Goal: Check status: Check status

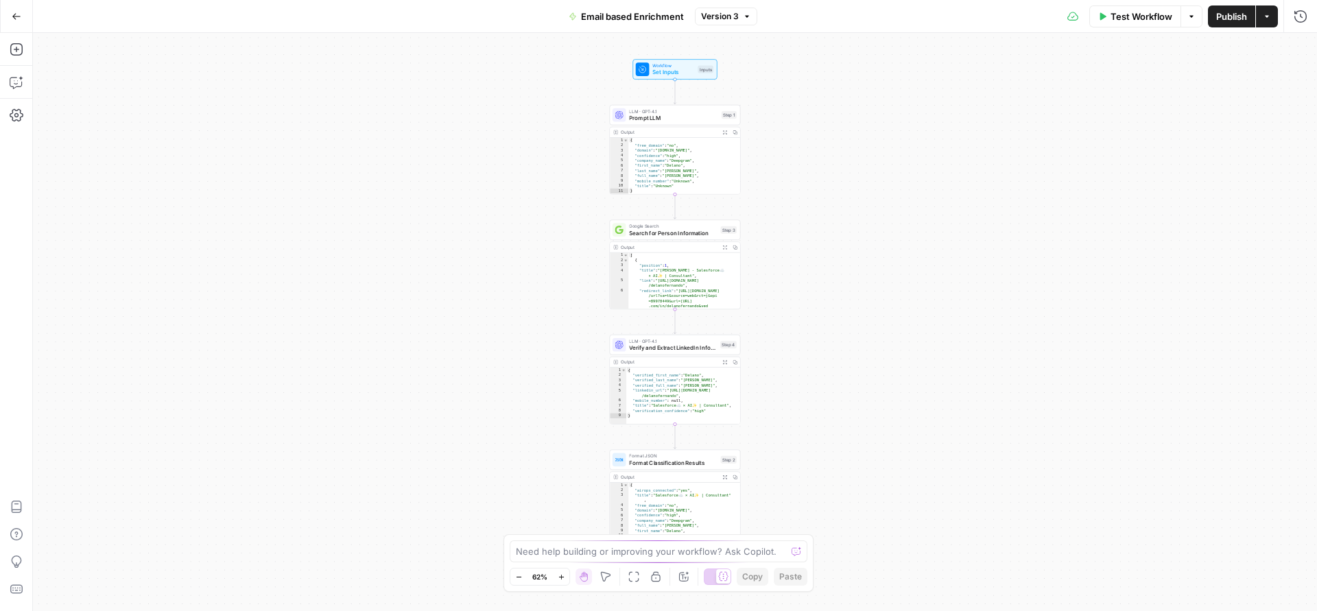
click at [636, 19] on span "Email based Enrichment" at bounding box center [632, 17] width 103 height 14
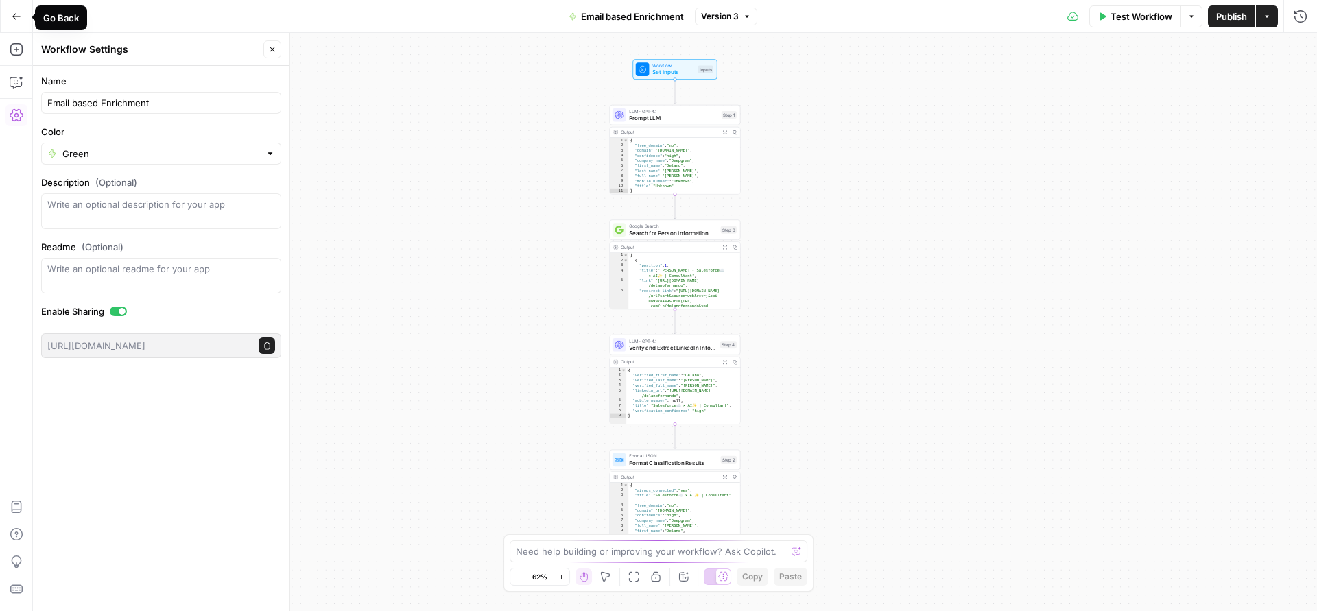
click at [22, 13] on button "Go Back" at bounding box center [16, 16] width 25 height 25
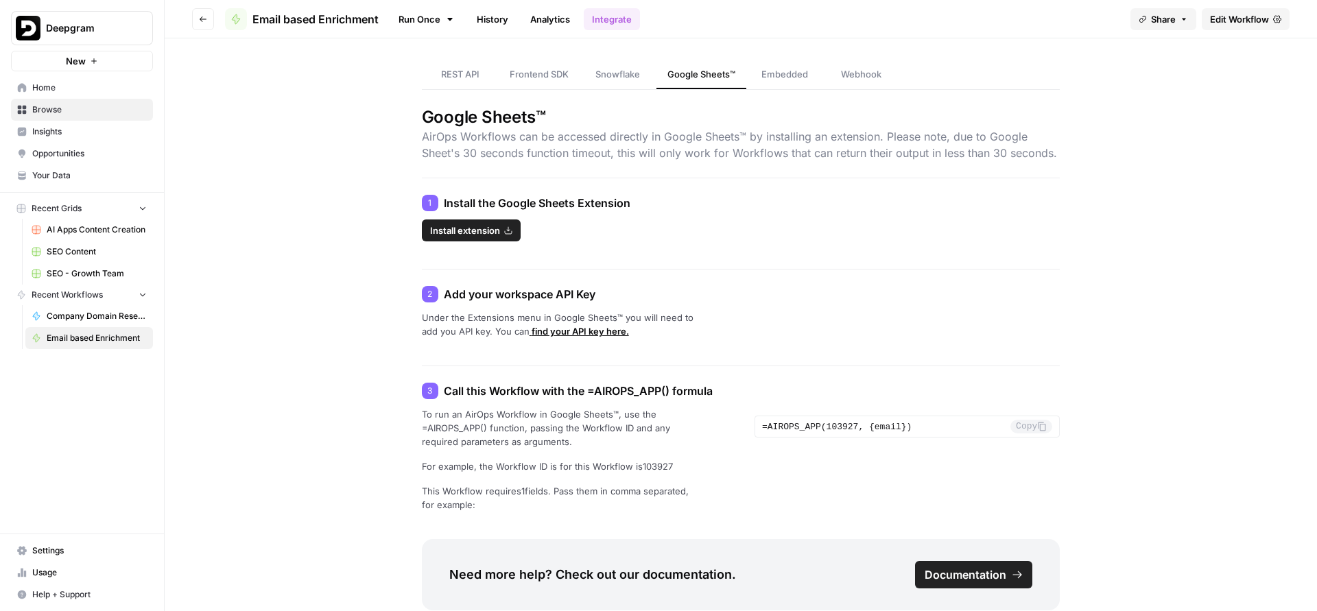
click at [496, 29] on link "History" at bounding box center [493, 19] width 48 height 22
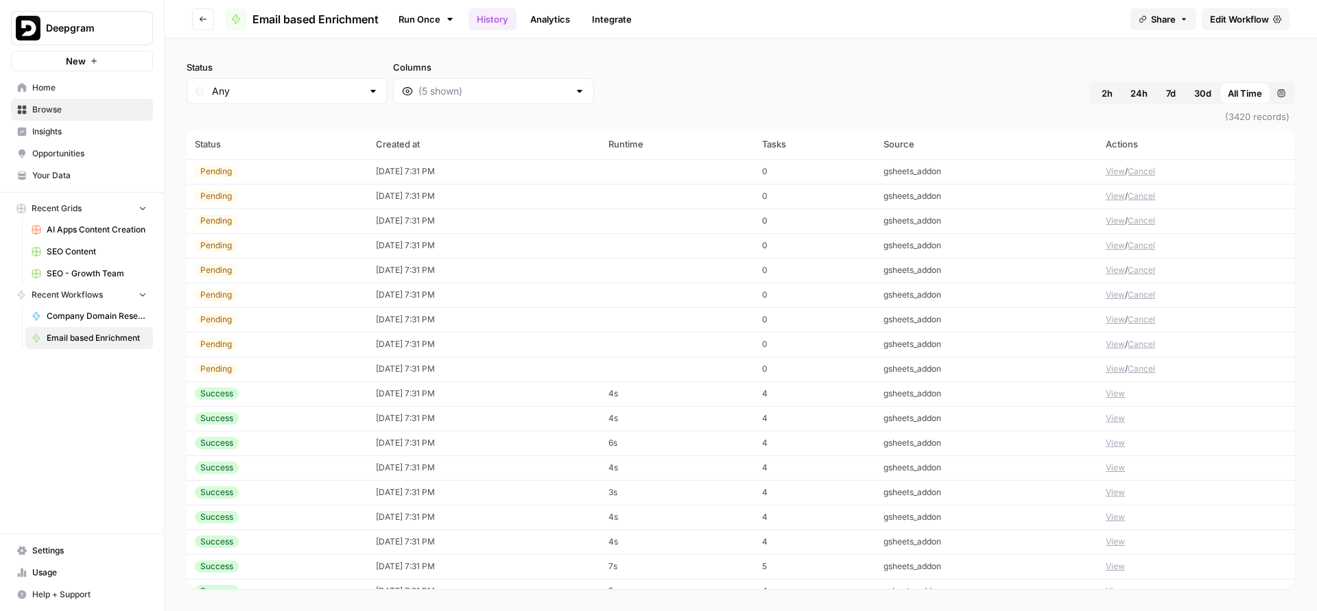
click at [1144, 172] on button "Cancel" at bounding box center [1141, 171] width 27 height 12
click at [1139, 194] on button "Cancel" at bounding box center [1141, 196] width 27 height 12
click at [1137, 222] on button "Cancel" at bounding box center [1141, 221] width 27 height 12
click at [1139, 246] on button "Cancel" at bounding box center [1141, 245] width 27 height 12
click at [1137, 268] on button "Cancel" at bounding box center [1141, 270] width 27 height 12
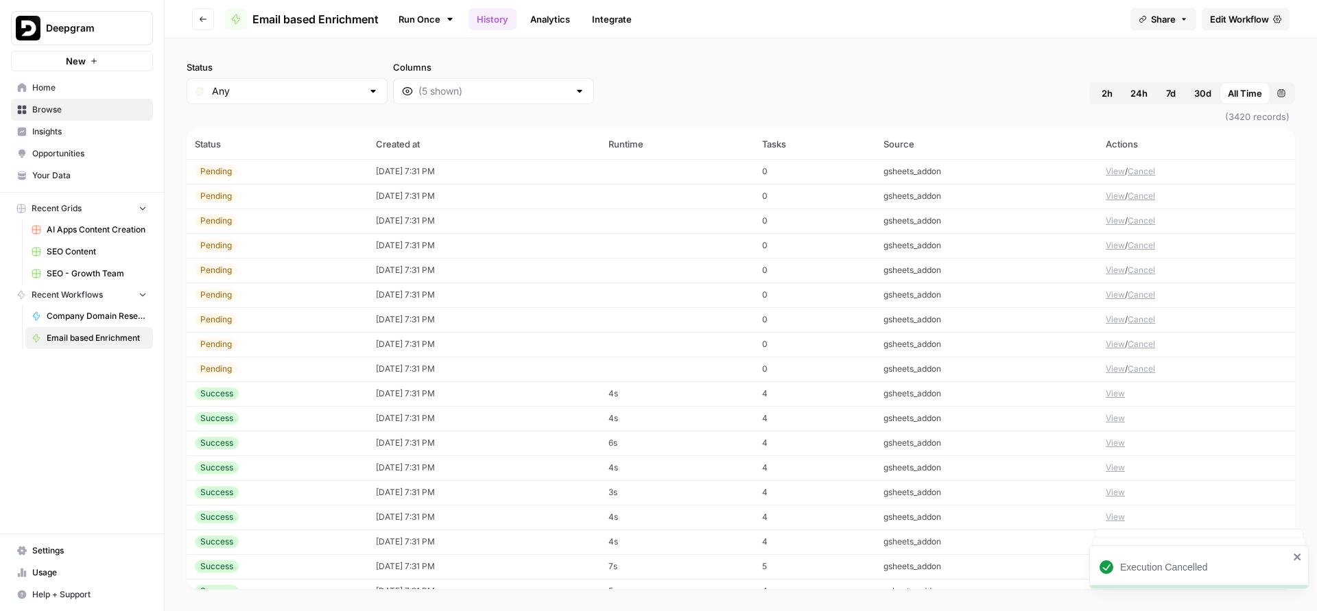
click at [1137, 289] on button "Cancel" at bounding box center [1141, 295] width 27 height 12
click at [1137, 323] on button "Cancel" at bounding box center [1141, 319] width 27 height 12
click at [1139, 344] on button "Cancel" at bounding box center [1141, 344] width 27 height 12
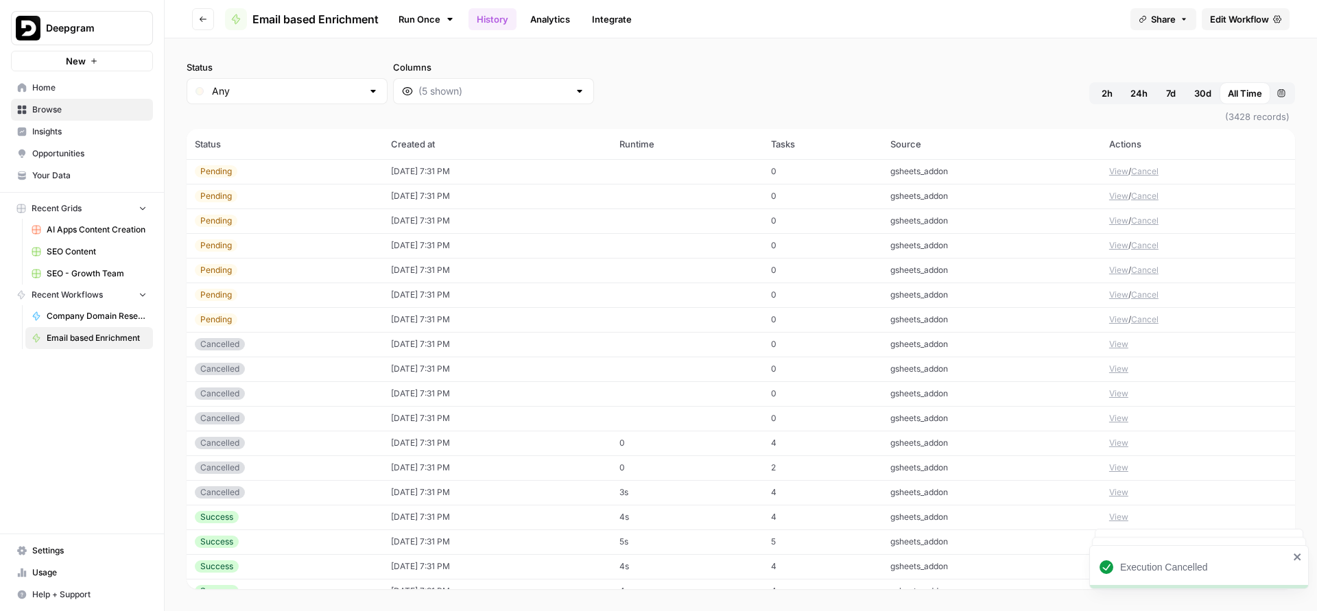
click at [1139, 368] on td "View" at bounding box center [1198, 369] width 194 height 25
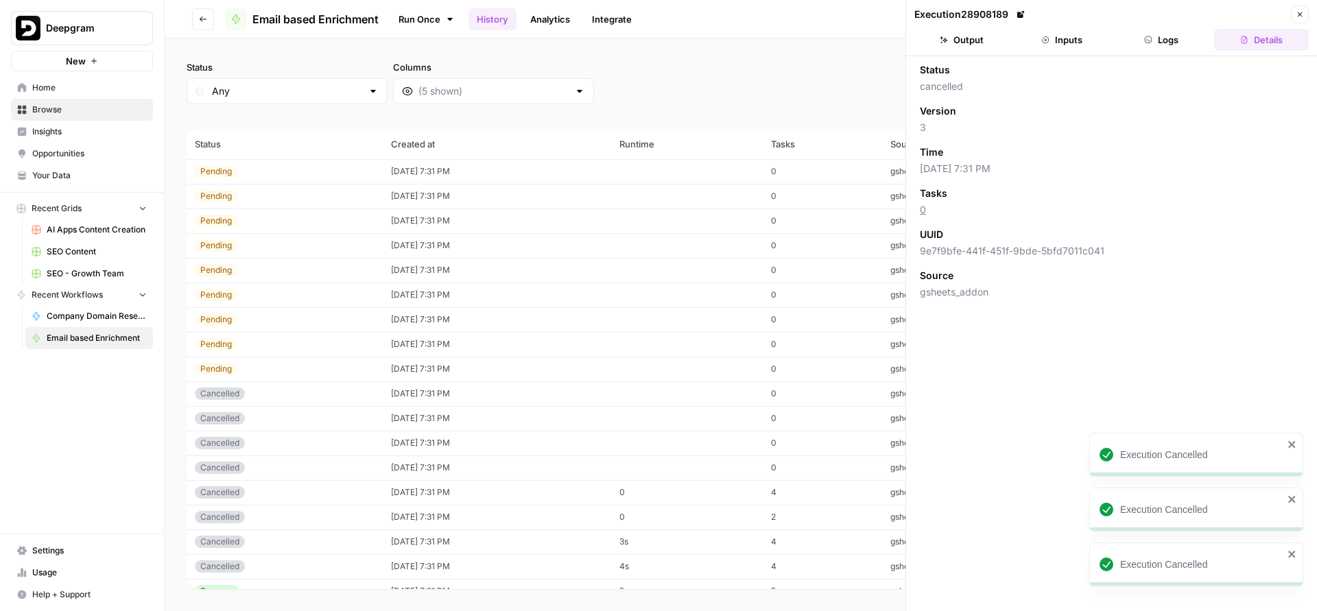
click at [1297, 16] on icon "button" at bounding box center [1300, 14] width 8 height 8
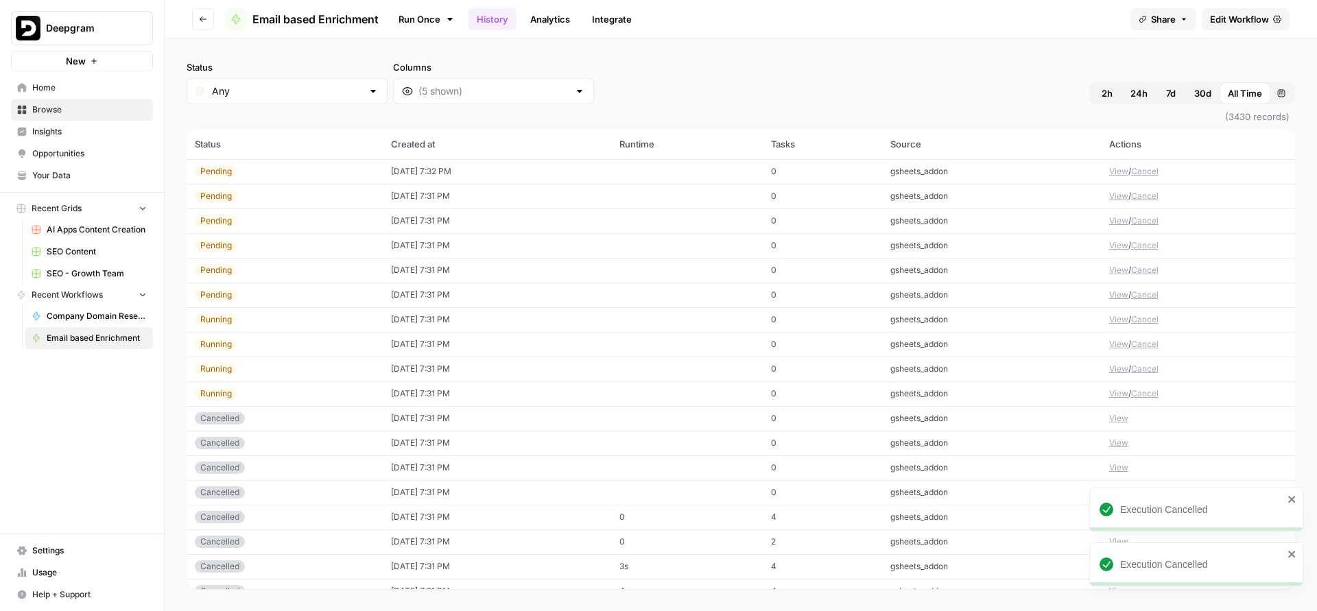
click at [1152, 165] on button "Cancel" at bounding box center [1144, 171] width 27 height 12
click at [1146, 189] on td "View / Cancel" at bounding box center [1198, 196] width 194 height 25
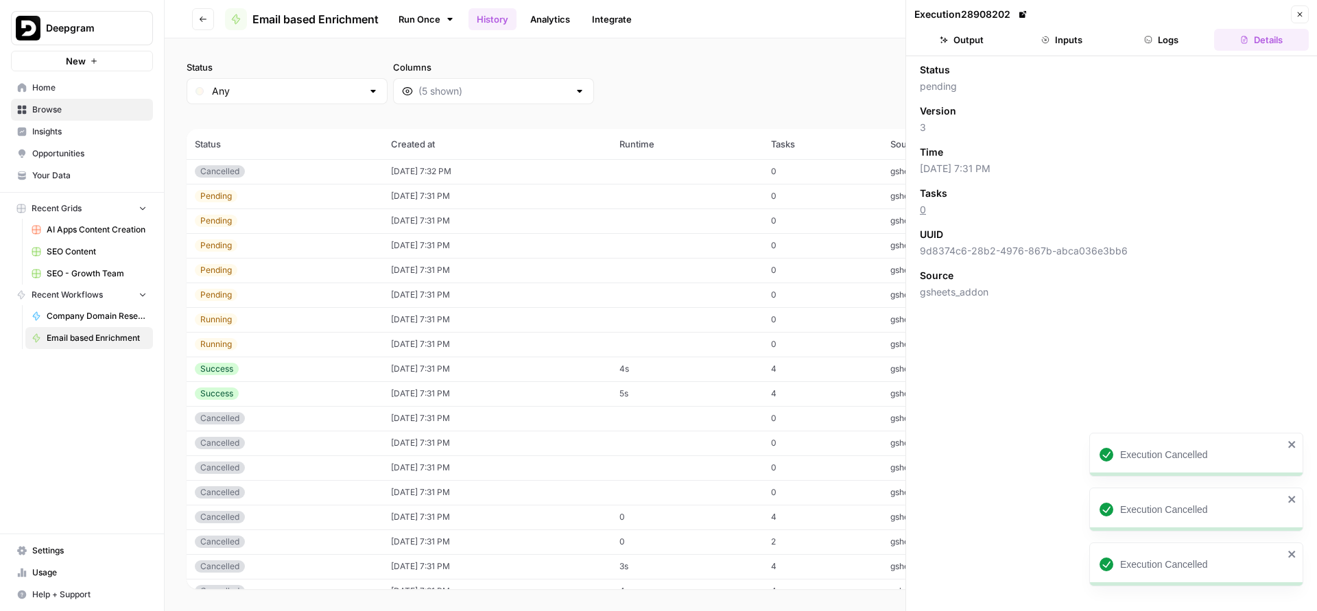
click at [1301, 16] on icon "button" at bounding box center [1300, 14] width 8 height 8
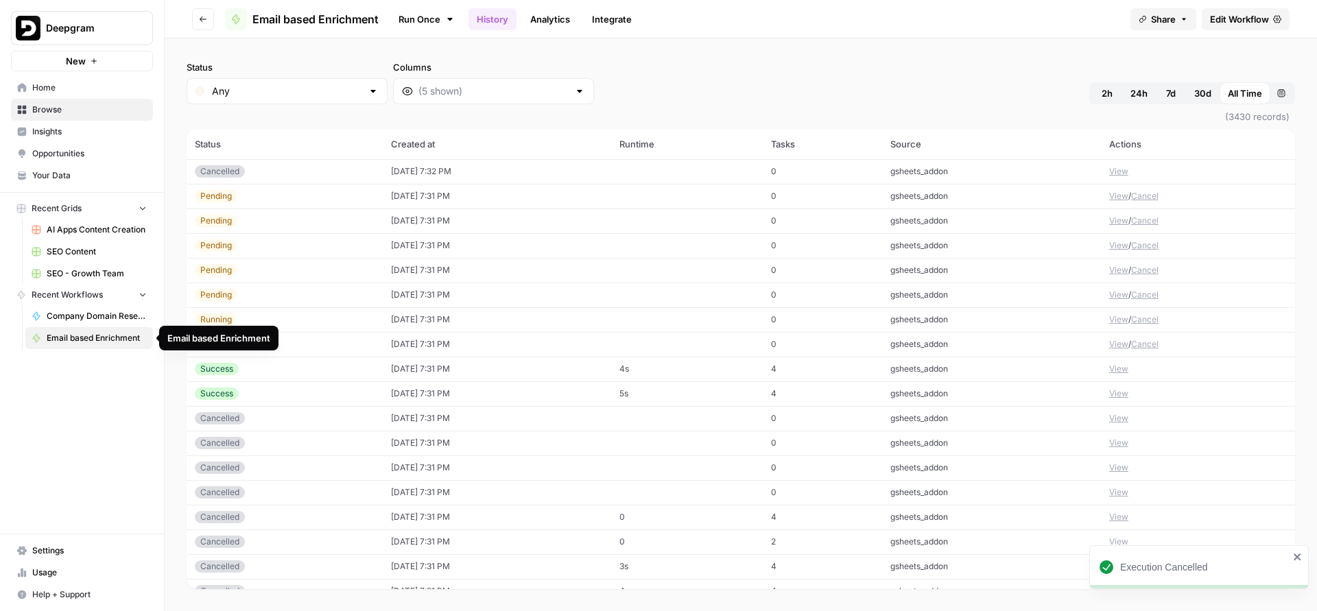
click at [96, 333] on span "Email based Enrichment" at bounding box center [97, 338] width 100 height 12
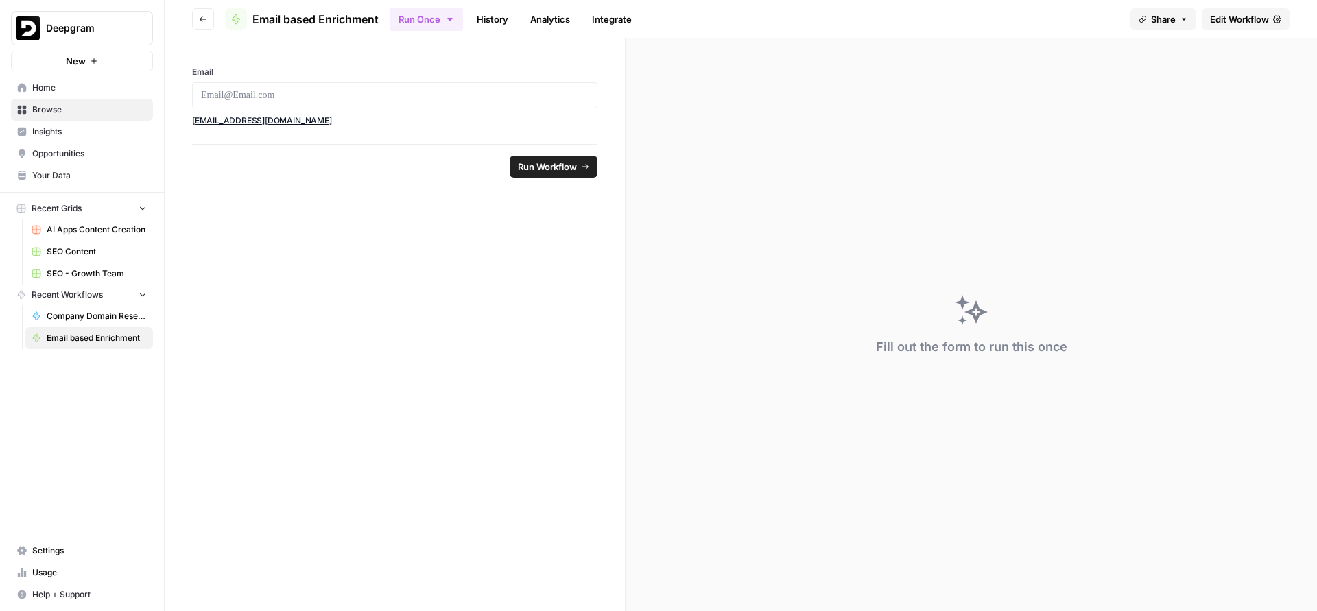
click at [1236, 24] on span "Edit Workflow" at bounding box center [1239, 19] width 59 height 14
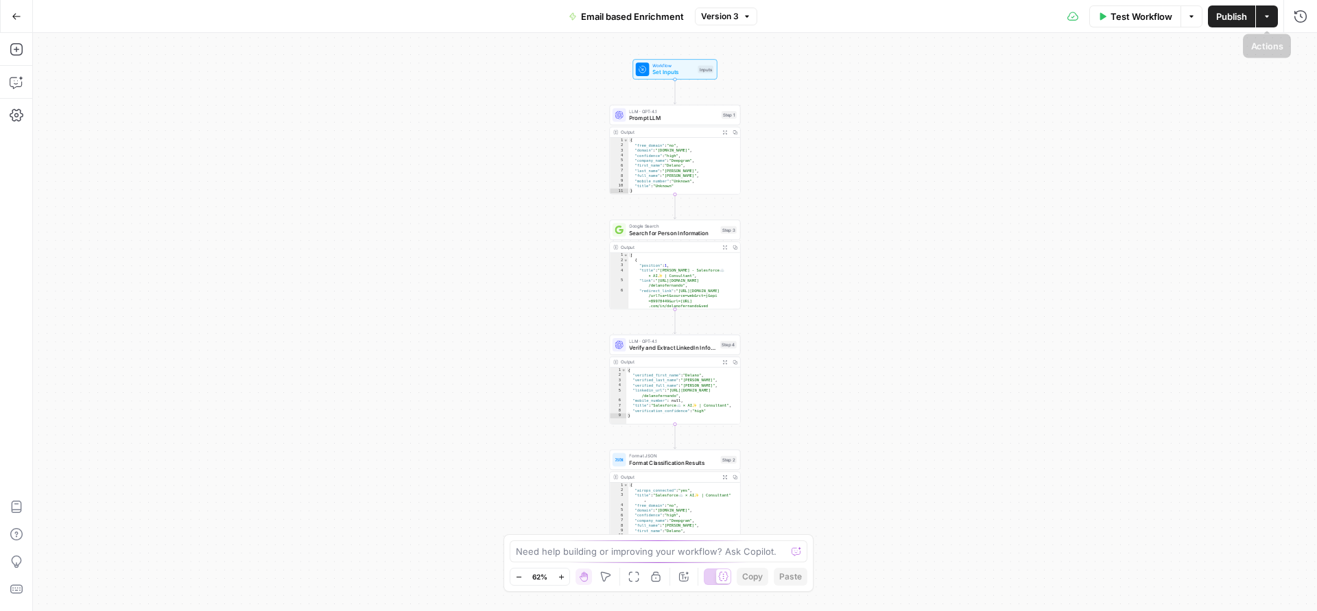
click at [1264, 14] on icon "button" at bounding box center [1267, 16] width 8 height 8
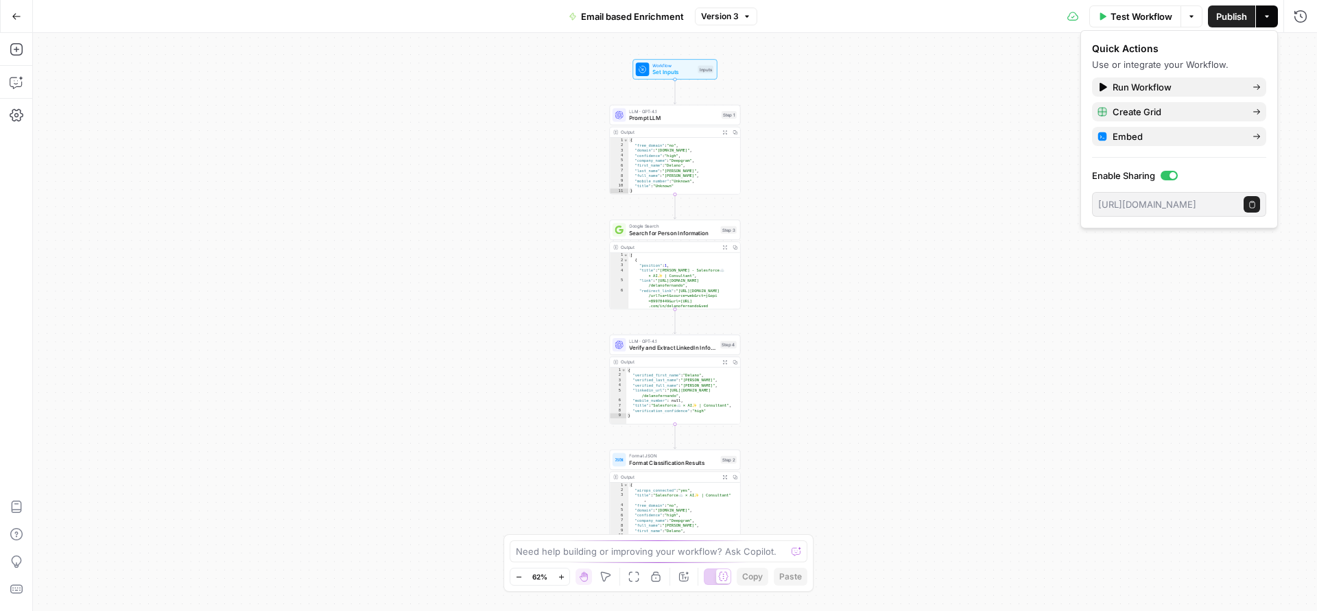
click at [1264, 14] on icon "button" at bounding box center [1267, 16] width 8 height 8
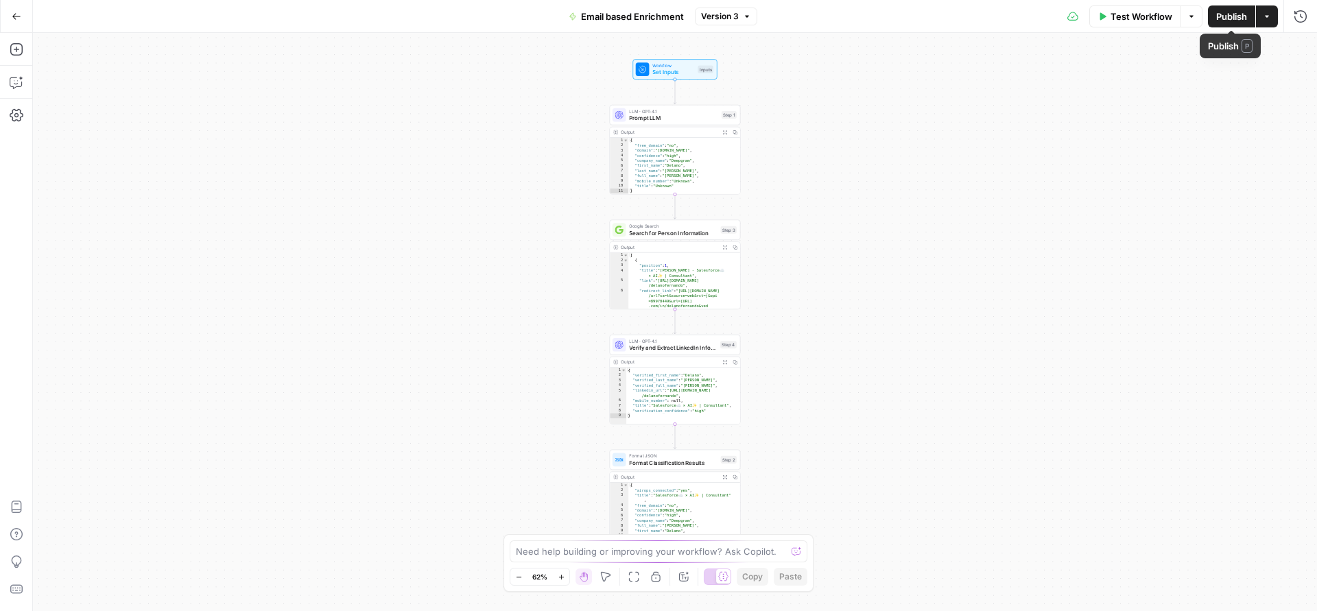
click at [1197, 14] on button "Options" at bounding box center [1192, 16] width 22 height 22
click at [1074, 19] on icon at bounding box center [1072, 16] width 11 height 9
click at [1067, 19] on icon at bounding box center [1072, 16] width 11 height 11
click at [8, 8] on button "Go Back" at bounding box center [16, 16] width 25 height 25
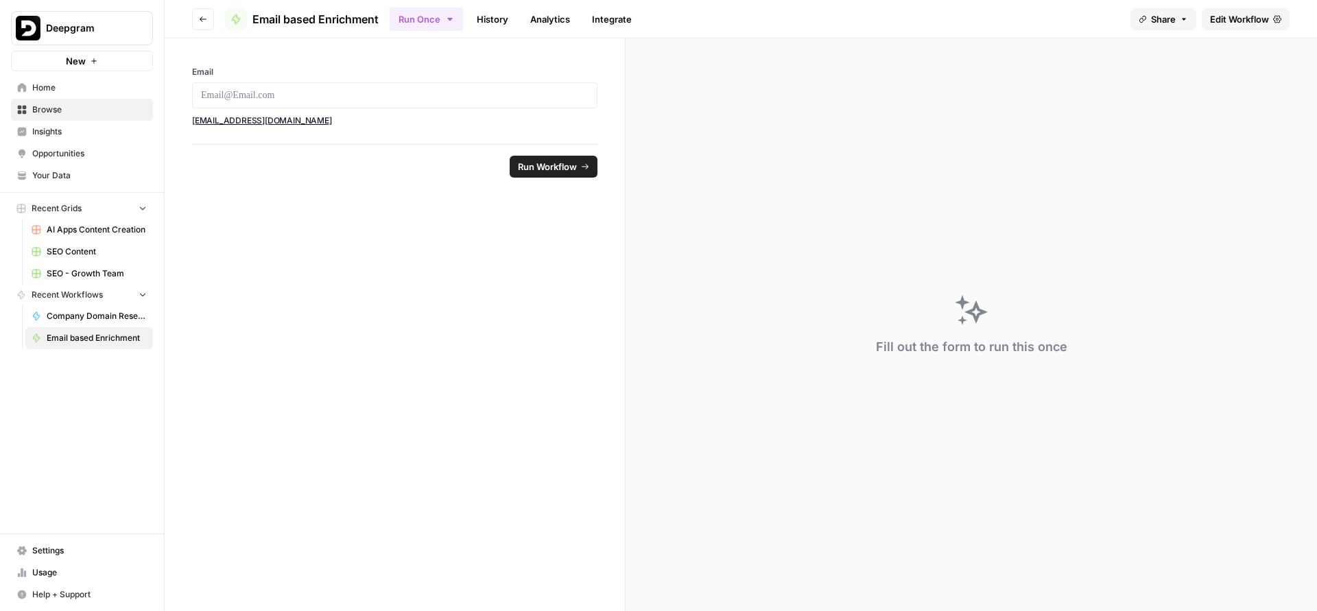
click at [510, 14] on link "History" at bounding box center [493, 19] width 48 height 22
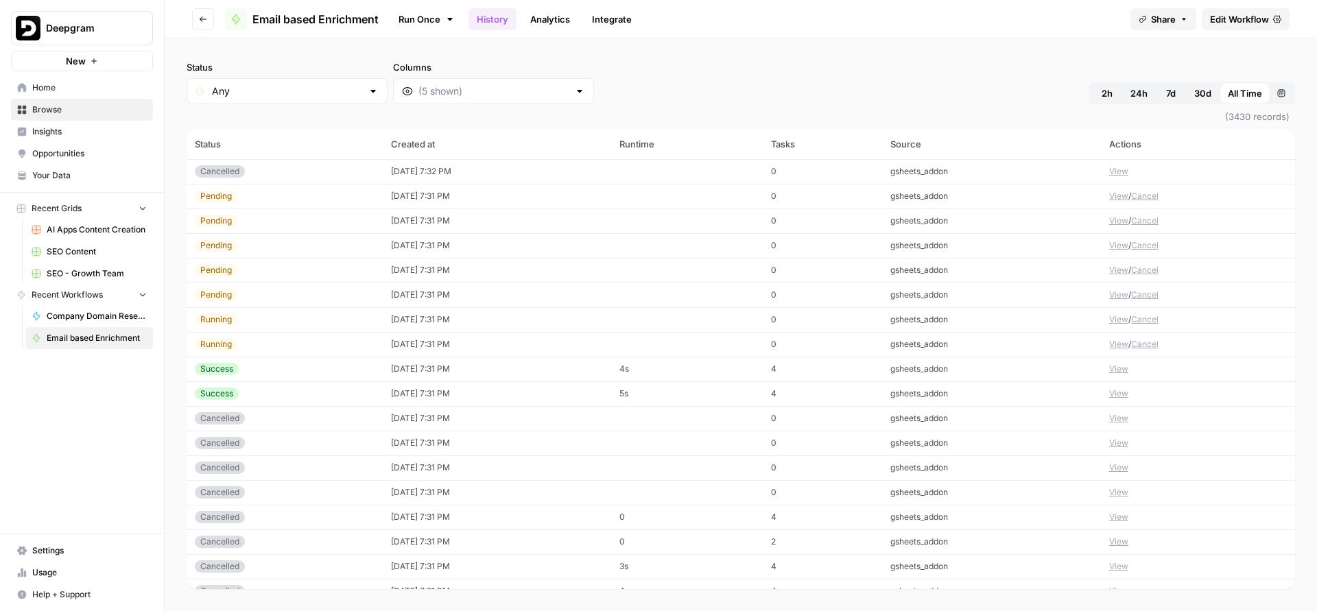
click at [526, 15] on link "Analytics" at bounding box center [550, 19] width 56 height 22
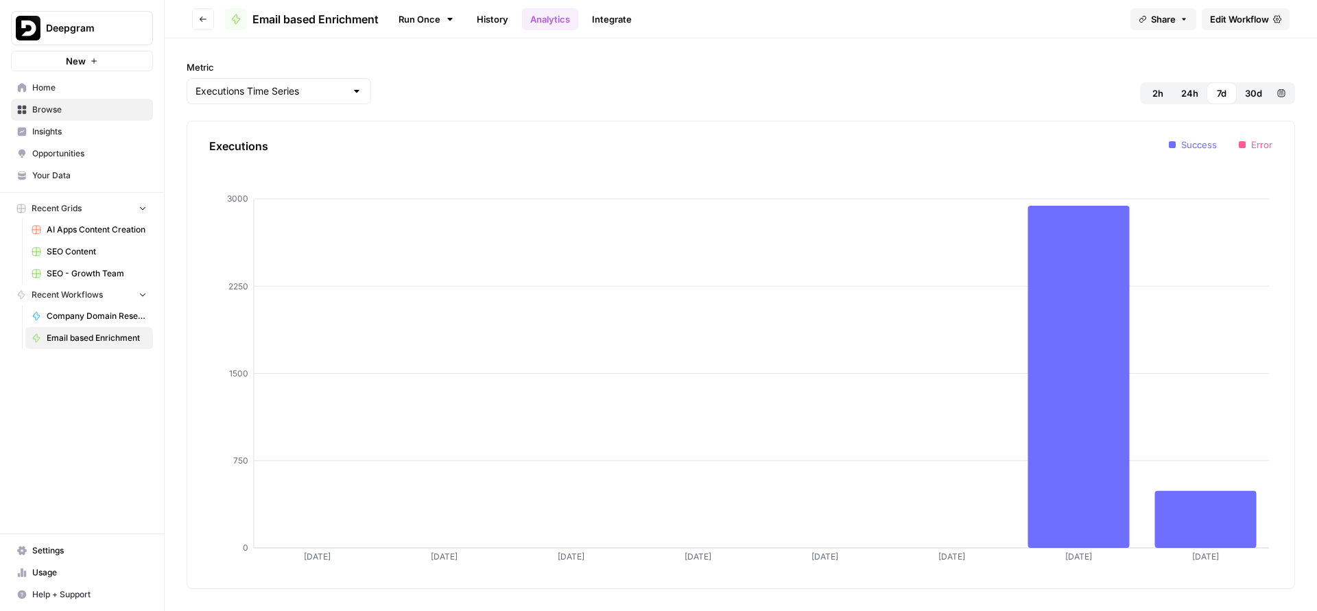
click at [495, 22] on link "History" at bounding box center [493, 19] width 48 height 22
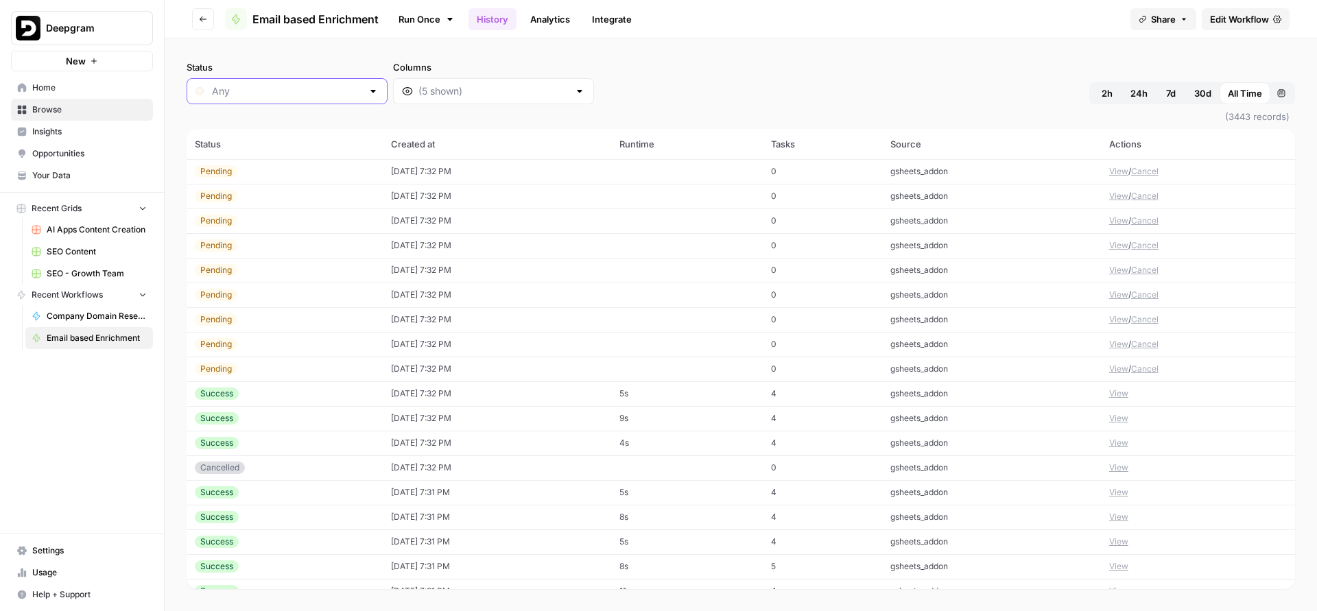
click at [307, 93] on input "Status" at bounding box center [287, 91] width 150 height 14
click at [281, 193] on button "Review Needed" at bounding box center [269, 202] width 152 height 19
type input "Review Needed"
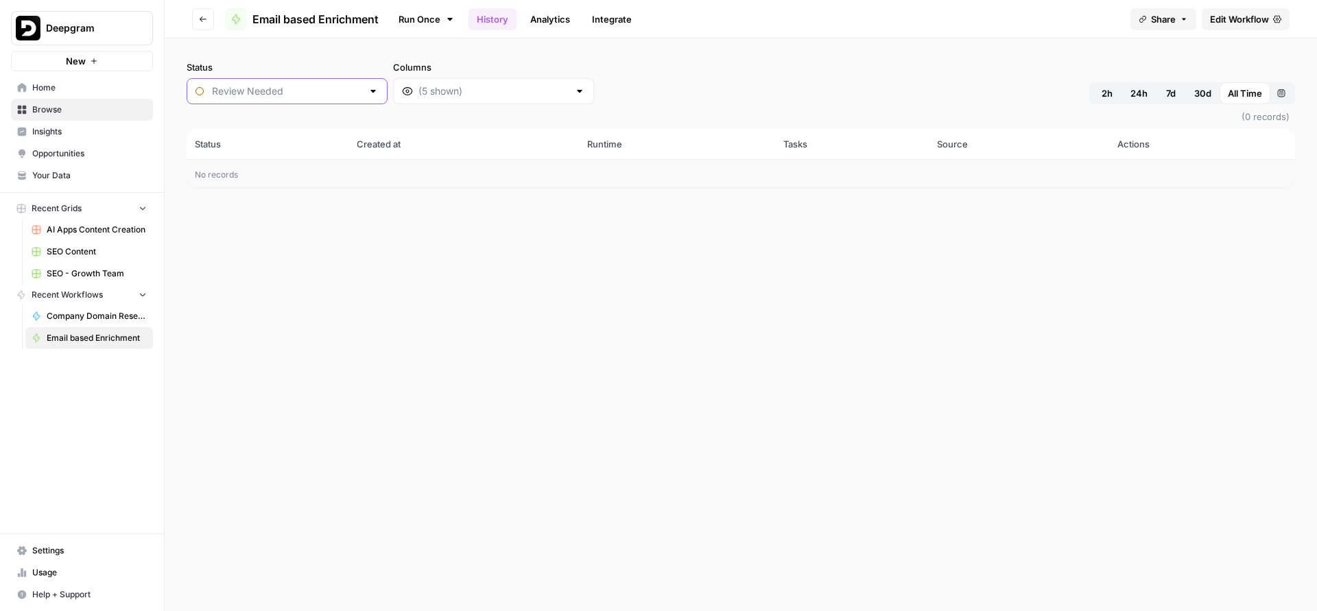
click at [274, 86] on input "Status" at bounding box center [287, 91] width 150 height 14
click at [265, 176] on span "Pending" at bounding box center [274, 183] width 119 height 14
type input "Pending"
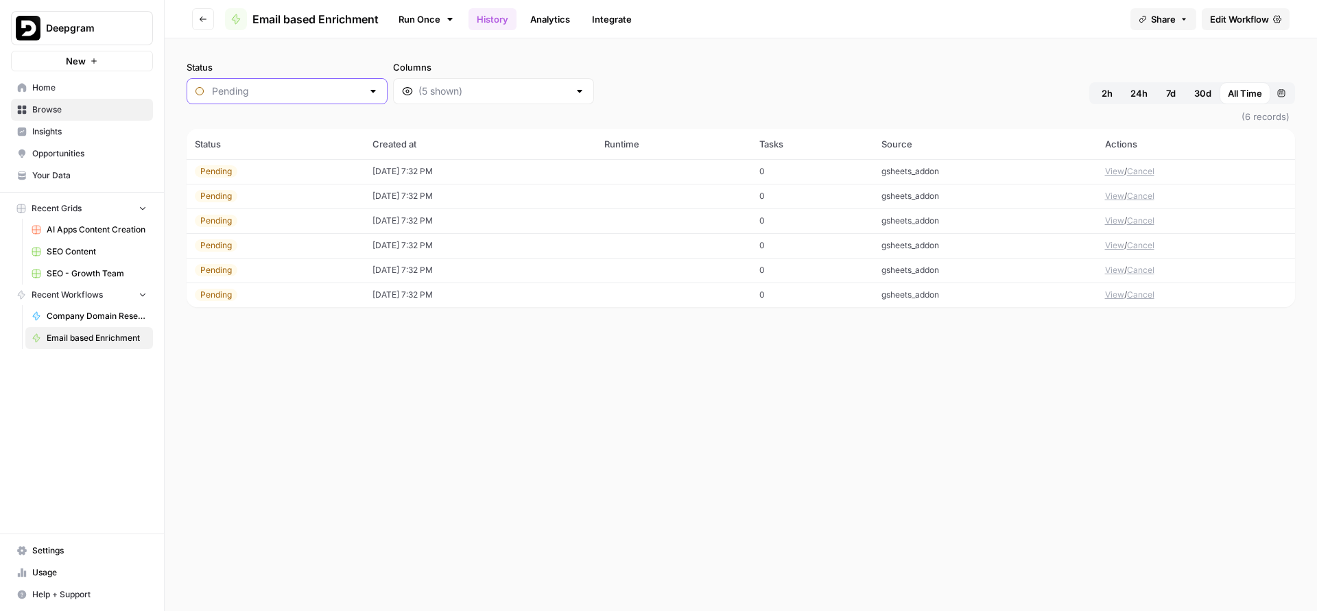
click at [301, 91] on input "Status" at bounding box center [287, 91] width 150 height 14
click at [292, 123] on span "Any" at bounding box center [274, 126] width 119 height 14
type input "Any"
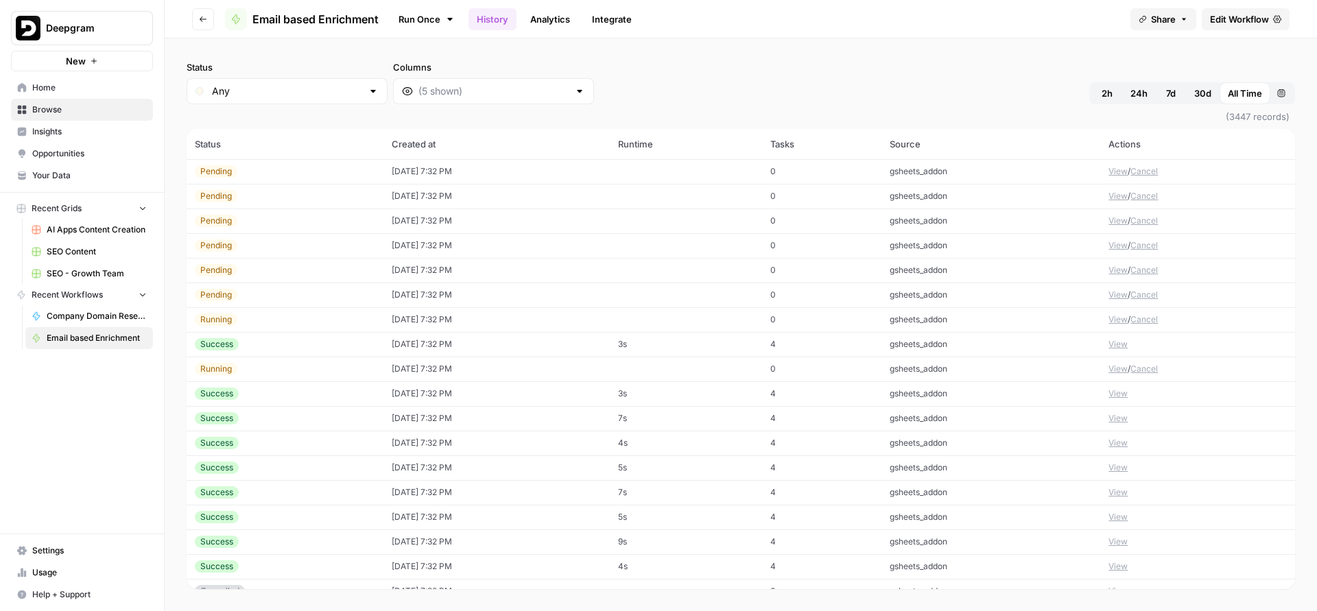
click at [113, 88] on span "Home" at bounding box center [89, 88] width 115 height 12
